Goal: Task Accomplishment & Management: Use online tool/utility

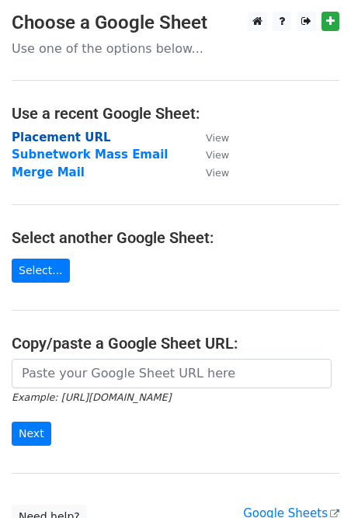
click at [54, 136] on strong "Placement URL" at bounding box center [61, 138] width 99 height 14
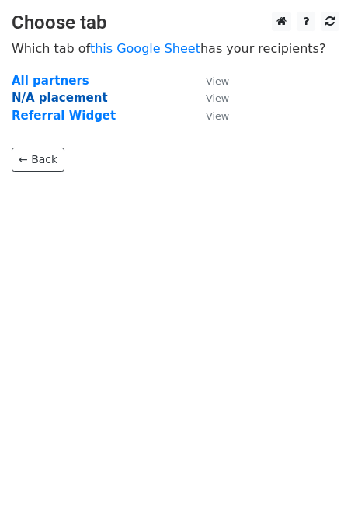
click at [73, 96] on strong "N/A placement" at bounding box center [60, 98] width 96 height 14
